Goal: Task Accomplishment & Management: Manage account settings

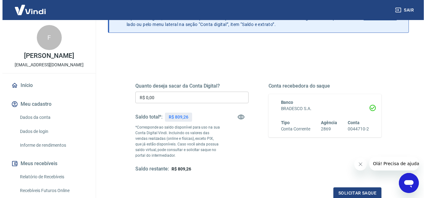
scroll to position [62, 0]
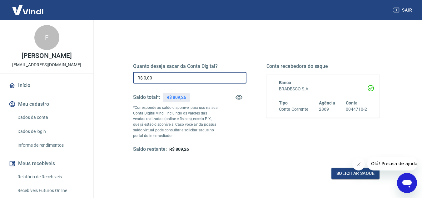
click at [230, 76] on input "R$ 0,00" at bounding box center [189, 78] width 113 height 12
drag, startPoint x: 230, startPoint y: 76, endPoint x: 127, endPoint y: 63, distance: 103.8
click at [127, 63] on div "Quanto deseja sacar da Conta Digital? R$ 0,00 ​ Saldo total*: R$ 809,26 *Corres…" at bounding box center [255, 111] width 261 height 151
type input "R$ 809,00"
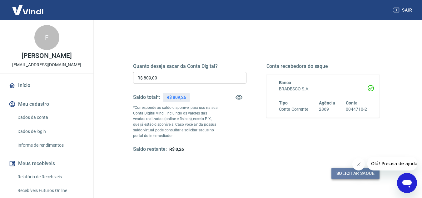
click at [341, 174] on button "Solicitar saque" at bounding box center [355, 173] width 48 height 12
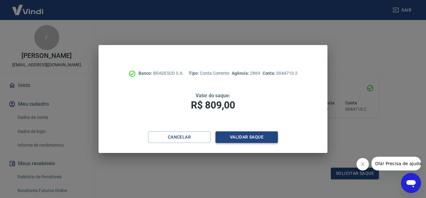
click at [272, 140] on button "Validar saque" at bounding box center [247, 137] width 62 height 12
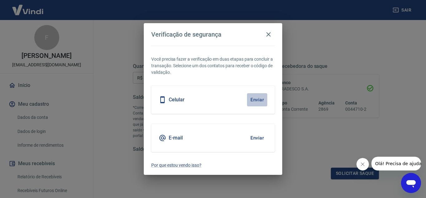
click at [256, 101] on button "Enviar" at bounding box center [257, 99] width 20 height 13
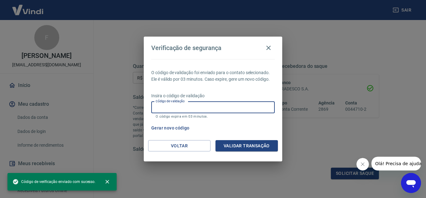
click at [218, 107] on input "Código de validação" at bounding box center [213, 107] width 124 height 12
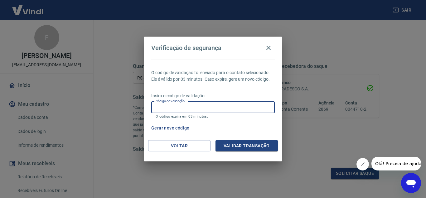
click at [218, 107] on input "Código de validação" at bounding box center [213, 107] width 124 height 12
click at [160, 155] on div "Voltar Validar transação" at bounding box center [213, 151] width 139 height 22
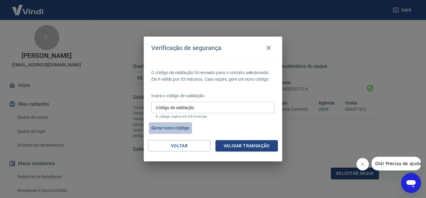
click at [176, 127] on button "Gerar novo código" at bounding box center [170, 128] width 43 height 12
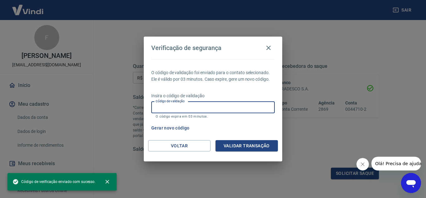
click at [192, 107] on input "Código de validação" at bounding box center [213, 107] width 124 height 12
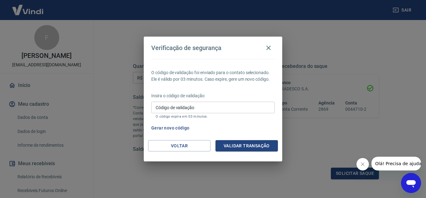
click at [254, 130] on div "Gerar novo código" at bounding box center [212, 128] width 126 height 12
click at [178, 146] on button "Voltar" at bounding box center [179, 146] width 62 height 12
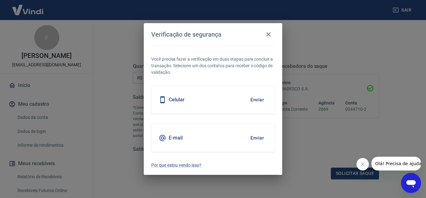
click at [262, 96] on button "Enviar" at bounding box center [257, 99] width 20 height 13
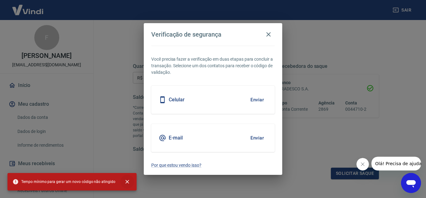
click at [125, 180] on icon "close" at bounding box center [127, 181] width 6 height 6
